Goal: Information Seeking & Learning: Find specific fact

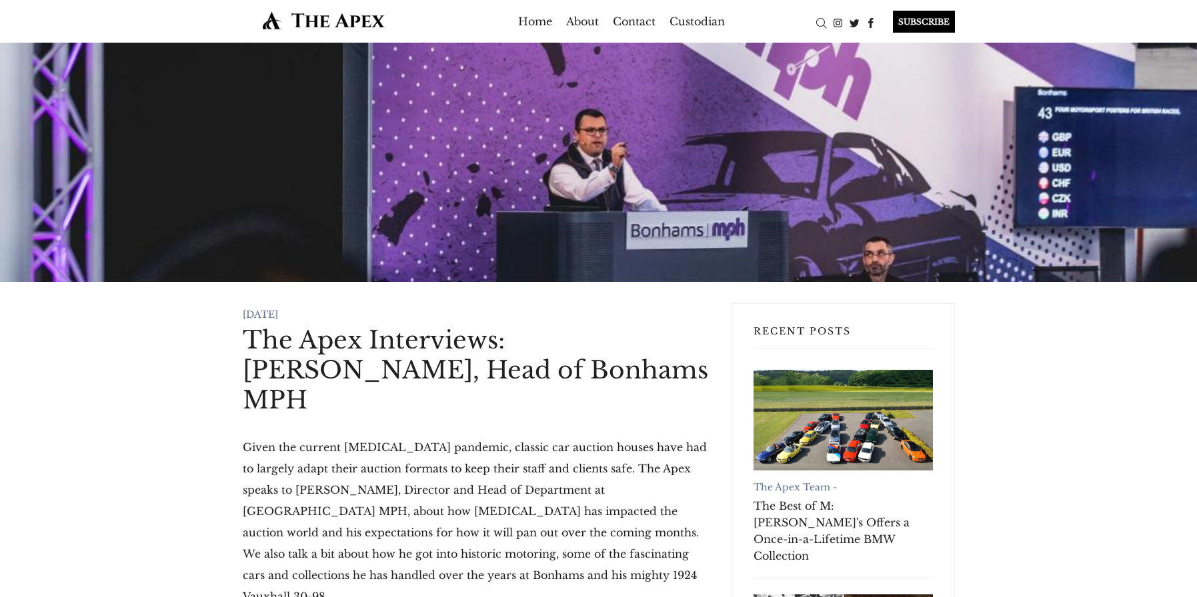
click at [795, 51] on div at bounding box center [598, 162] width 1197 height 239
click at [814, 25] on div "Search" at bounding box center [821, 23] width 17 height 17
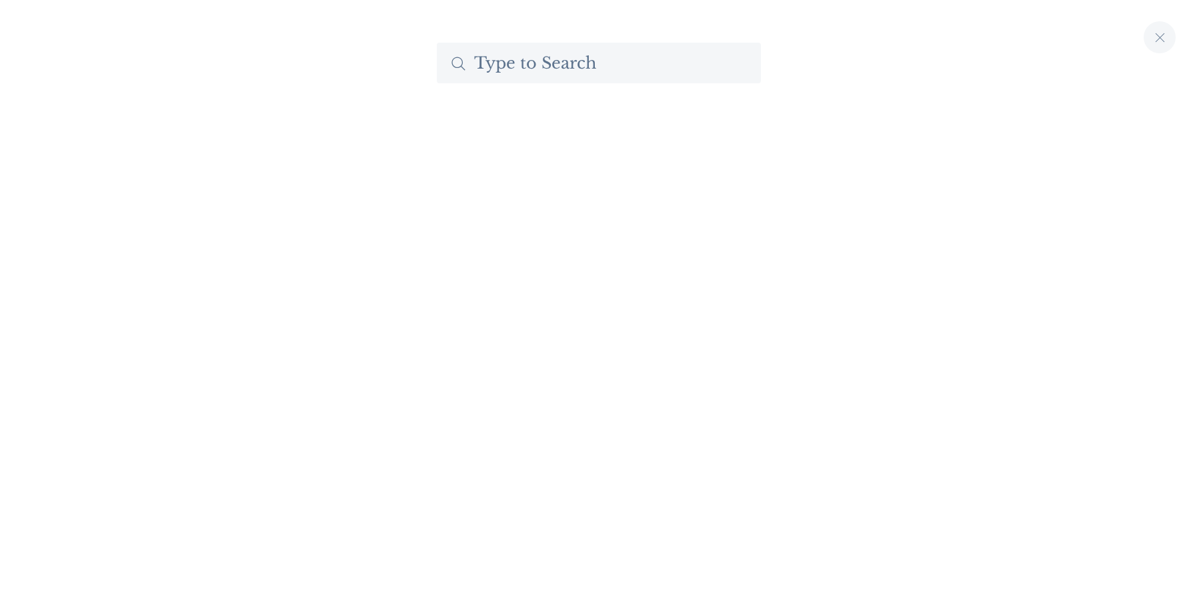
click at [619, 60] on input "Search The Apex by Custodian" at bounding box center [599, 63] width 324 height 41
type input ","
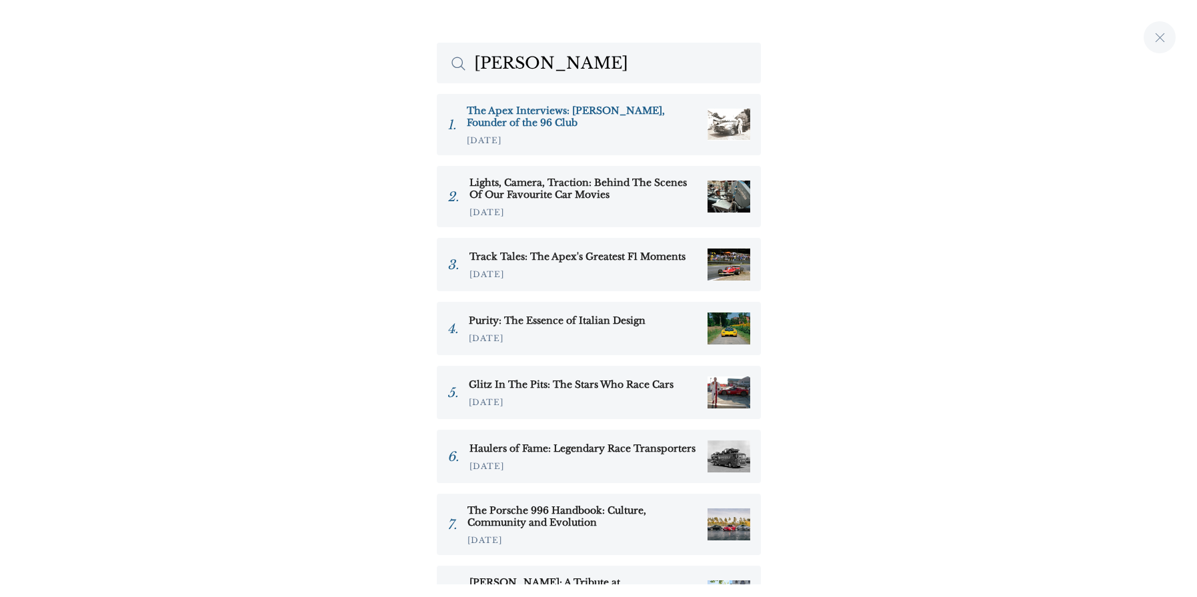
type input "[PERSON_NAME]"
click at [544, 111] on h3 "The Apex Interviews: [PERSON_NAME], Founder of the 96 Club" at bounding box center [582, 117] width 230 height 24
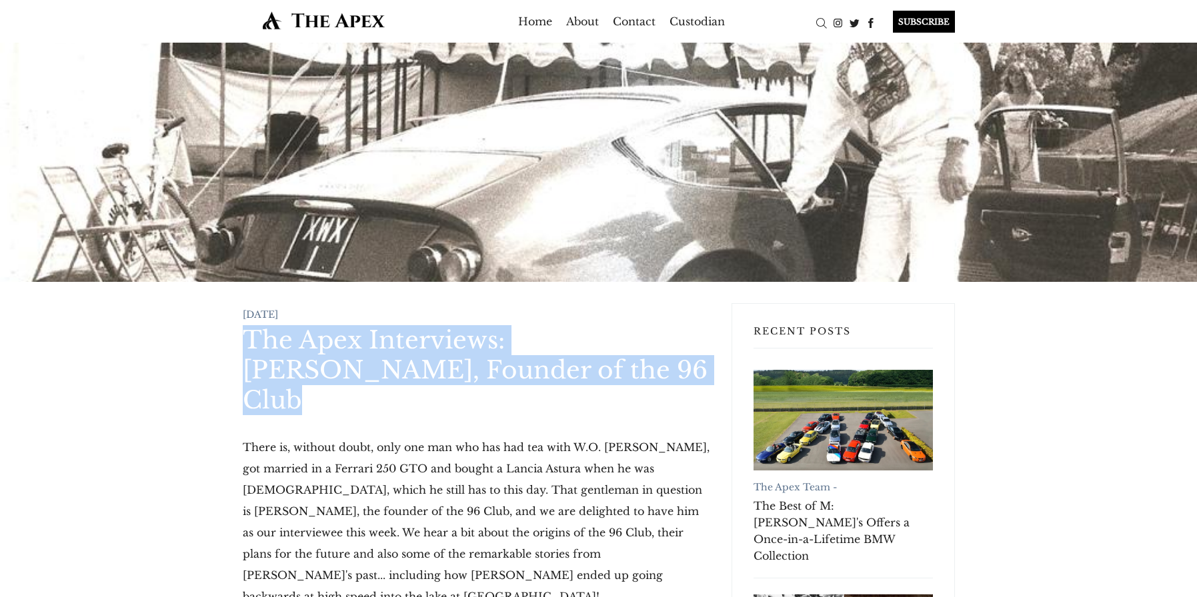
drag, startPoint x: 230, startPoint y: 333, endPoint x: 525, endPoint y: 377, distance: 298.5
copy h1 "The Apex Interviews: [PERSON_NAME], Founder of the 96 Club"
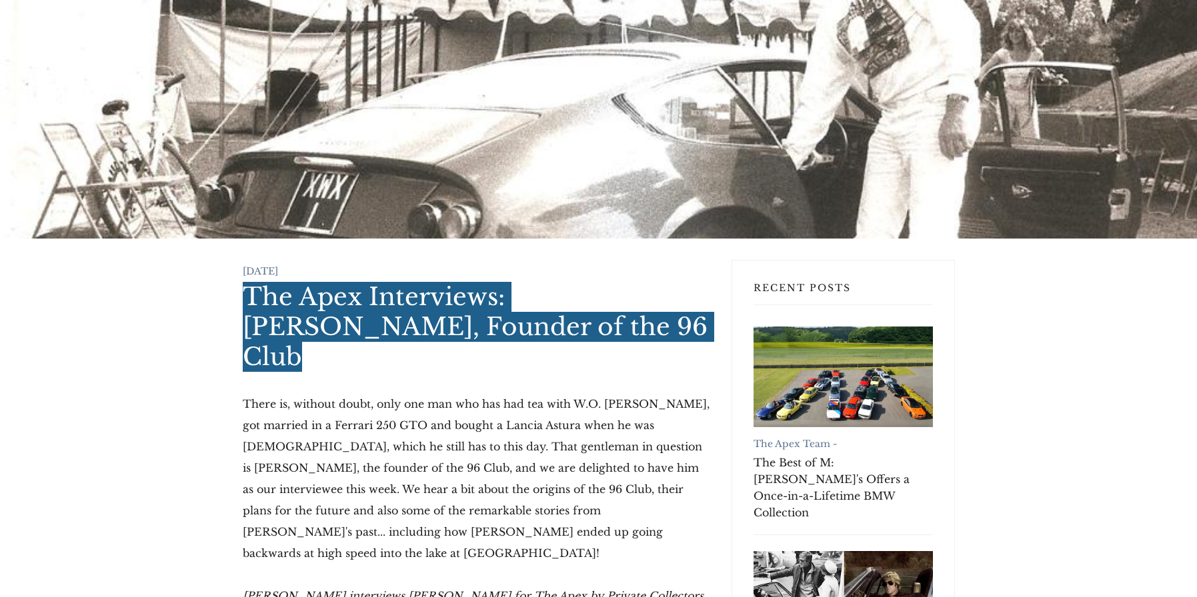
scroll to position [106, 0]
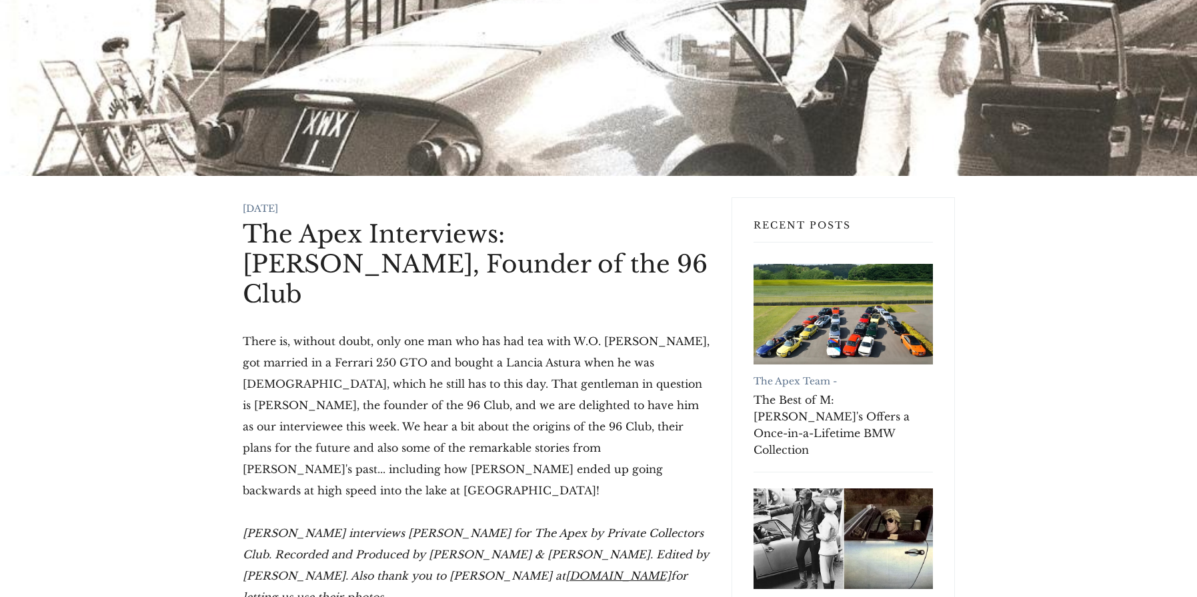
click at [295, 366] on p "There is, without doubt, only one man who has had tea with W.O. [PERSON_NAME], …" at bounding box center [476, 416] width 467 height 171
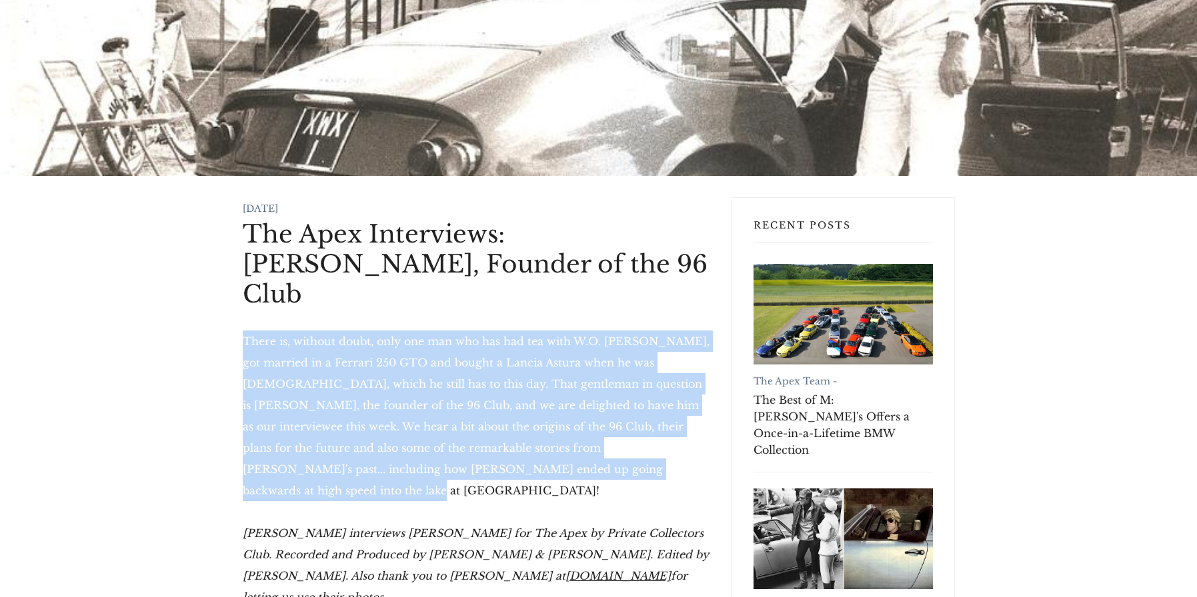
drag, startPoint x: 238, startPoint y: 307, endPoint x: 677, endPoint y: 437, distance: 457.3
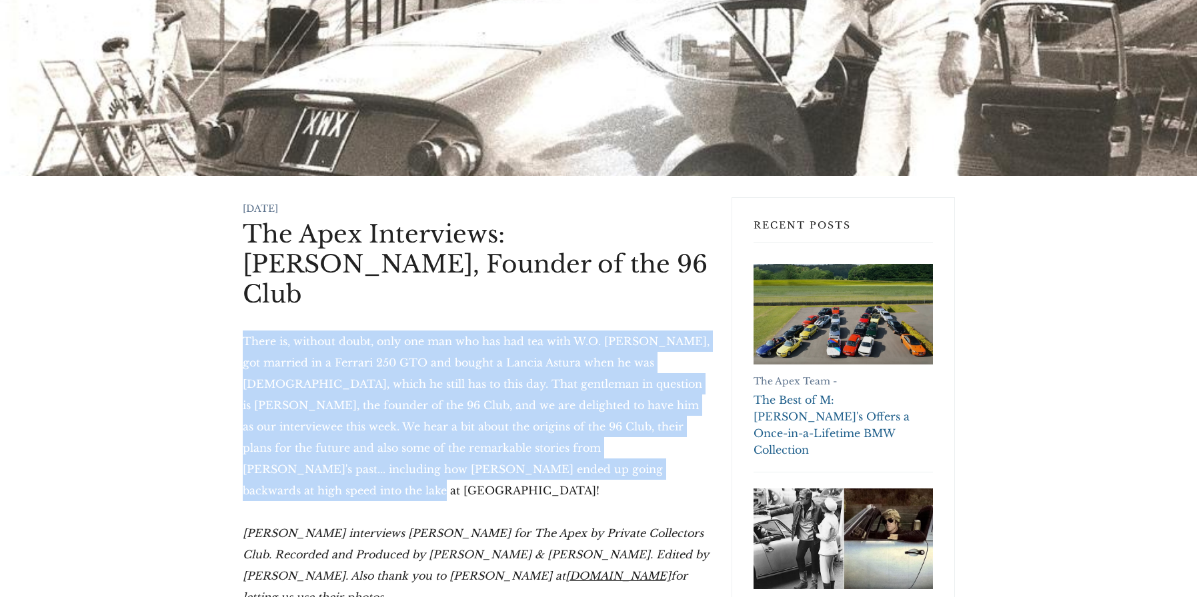
copy p "There is, without doubt, only one man who has had tea with W.O. Bentley, got ma…"
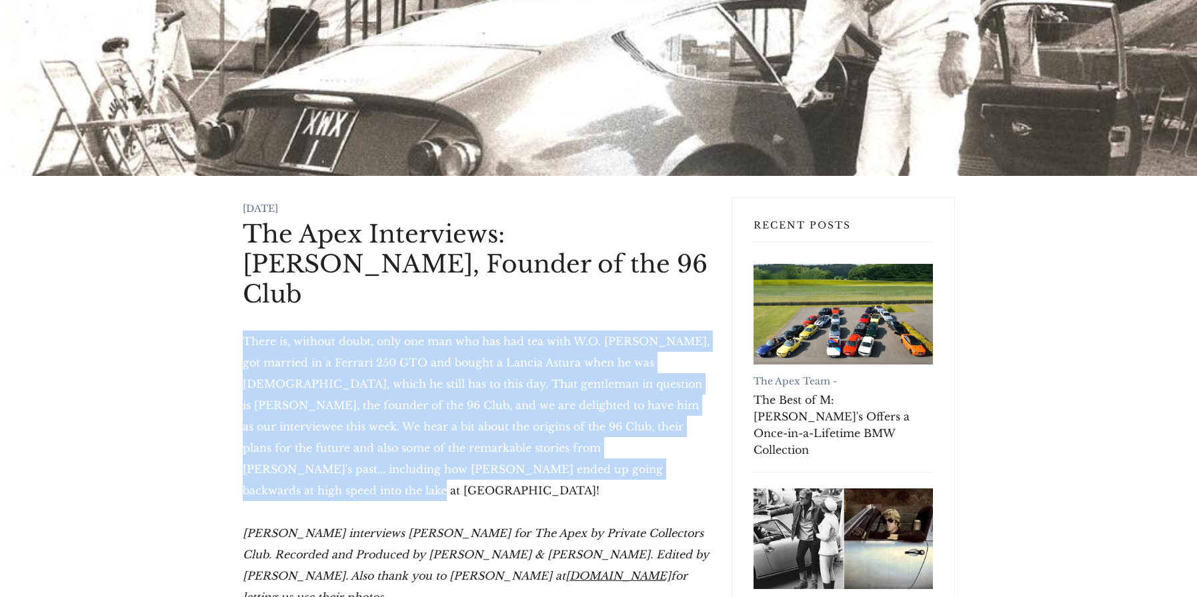
copy p "There is, without doubt, only one man who has had tea with W.O. Bentley, got ma…"
click at [597, 331] on p "There is, without doubt, only one man who has had tea with W.O. Bentley, got ma…" at bounding box center [476, 416] width 467 height 171
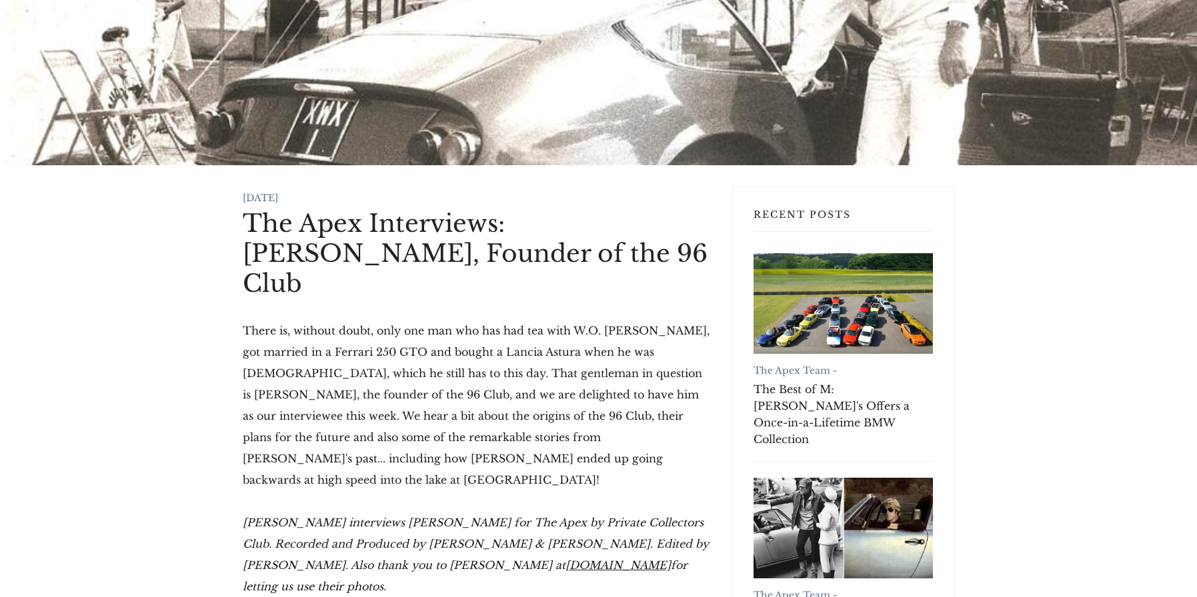
scroll to position [130, 0]
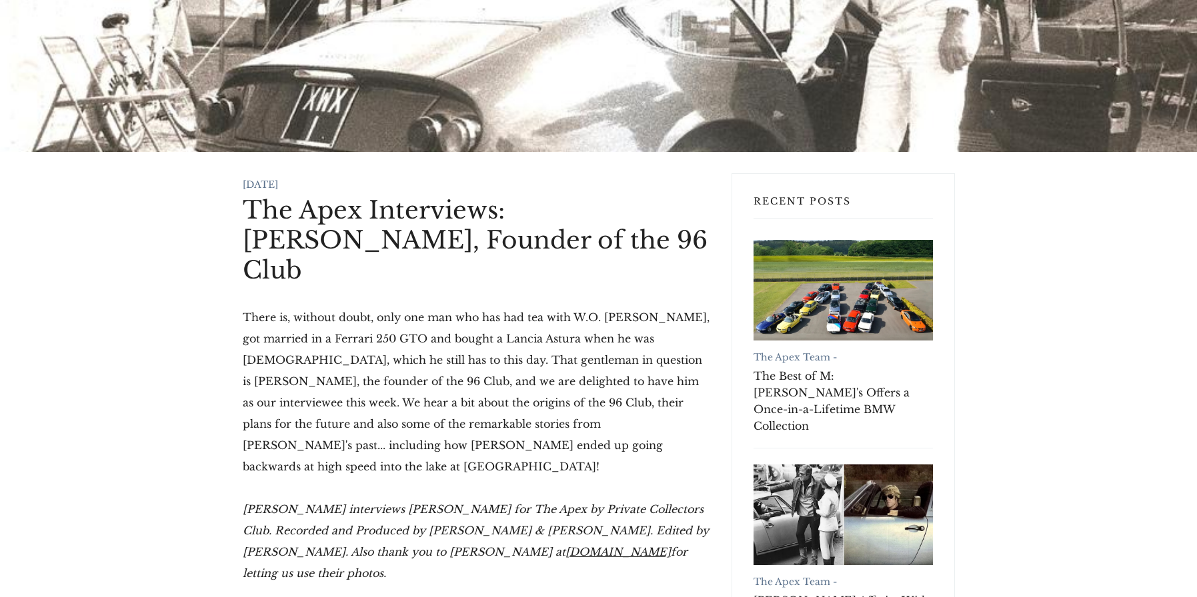
drag, startPoint x: 698, startPoint y: 501, endPoint x: 239, endPoint y: 463, distance: 460.9
copy p "Charles Clegg interviews Michael Scott for The Apex by Private Collectors Club.…"
